Goal: Transaction & Acquisition: Purchase product/service

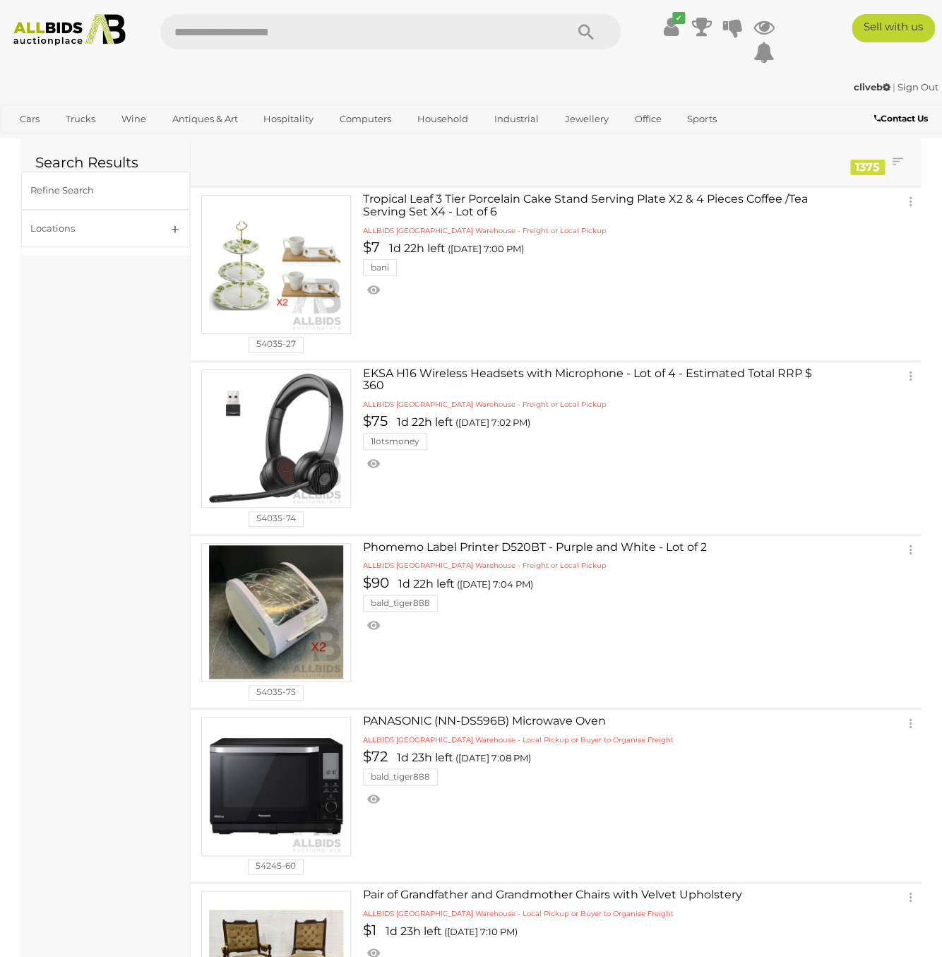
click at [232, 42] on input "text" at bounding box center [355, 31] width 391 height 35
type input "*********"
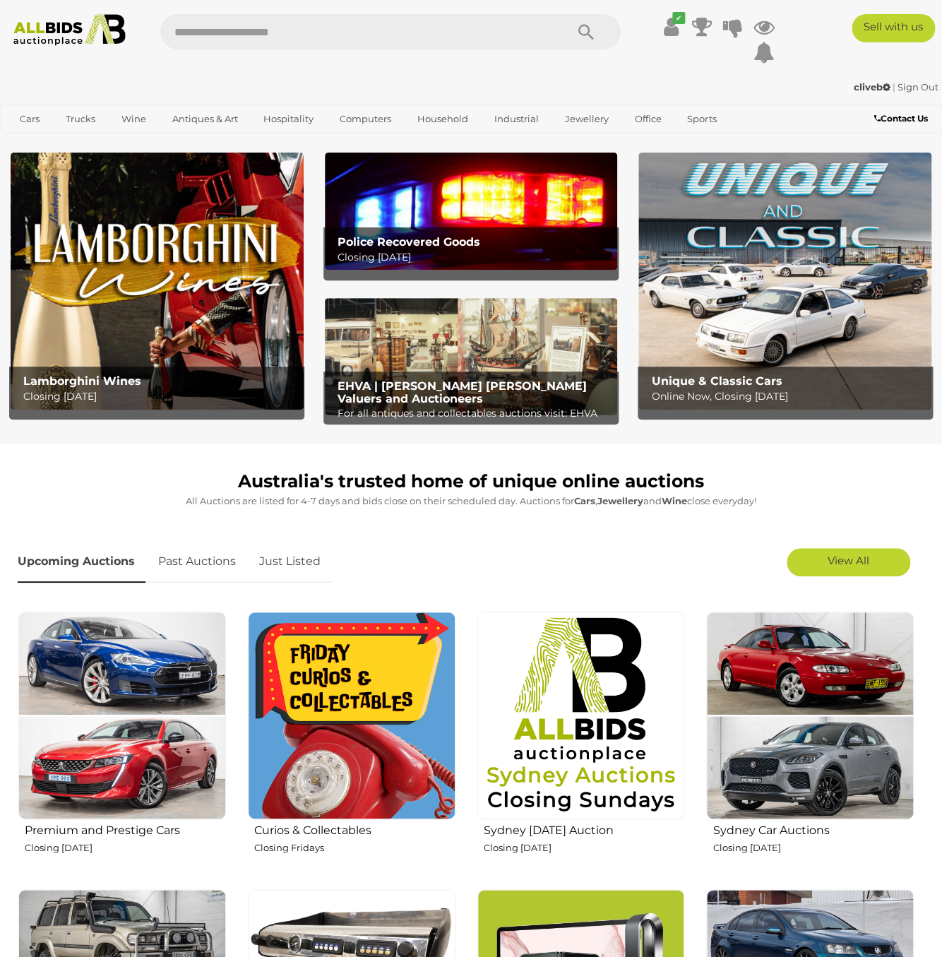
click at [240, 35] on input "text" at bounding box center [355, 31] width 391 height 35
type input "**********"
